Goal: Obtain resource: Obtain resource

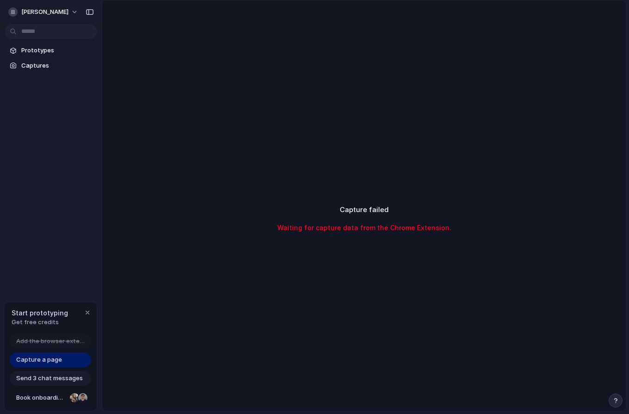
click at [6, 28] on div at bounding box center [4, 207] width 8 height 414
click at [45, 63] on span "Captures" at bounding box center [57, 65] width 72 height 9
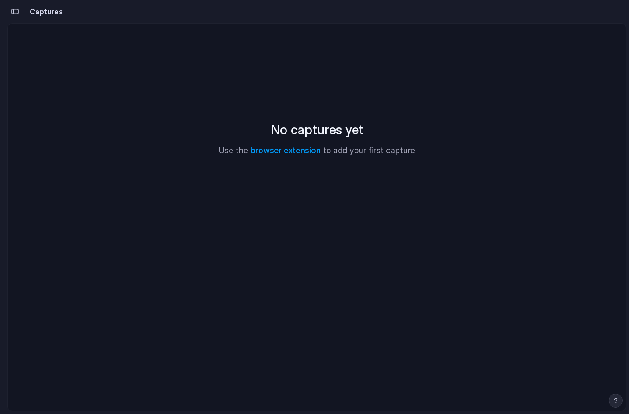
click at [164, 80] on div "No captures yet Use the browser extension to add your first capture" at bounding box center [317, 138] width 596 height 207
click at [310, 24] on div "No captures yet Use the browser extension to add your first capture" at bounding box center [317, 138] width 618 height 229
click at [53, 13] on h2 "Captures" at bounding box center [44, 11] width 37 height 11
click at [302, 151] on link "browser extension" at bounding box center [286, 150] width 70 height 9
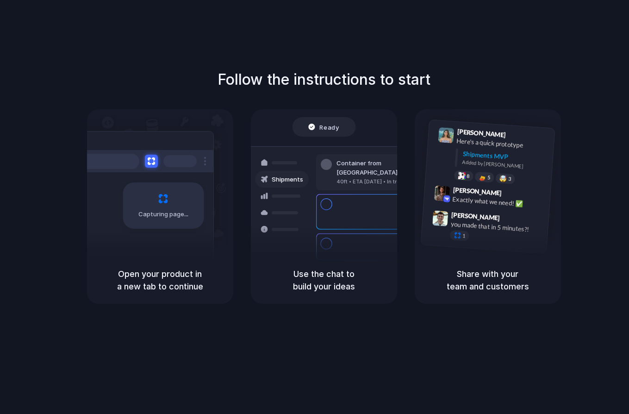
click at [315, 207] on div at bounding box center [315, 207] width 0 height 0
